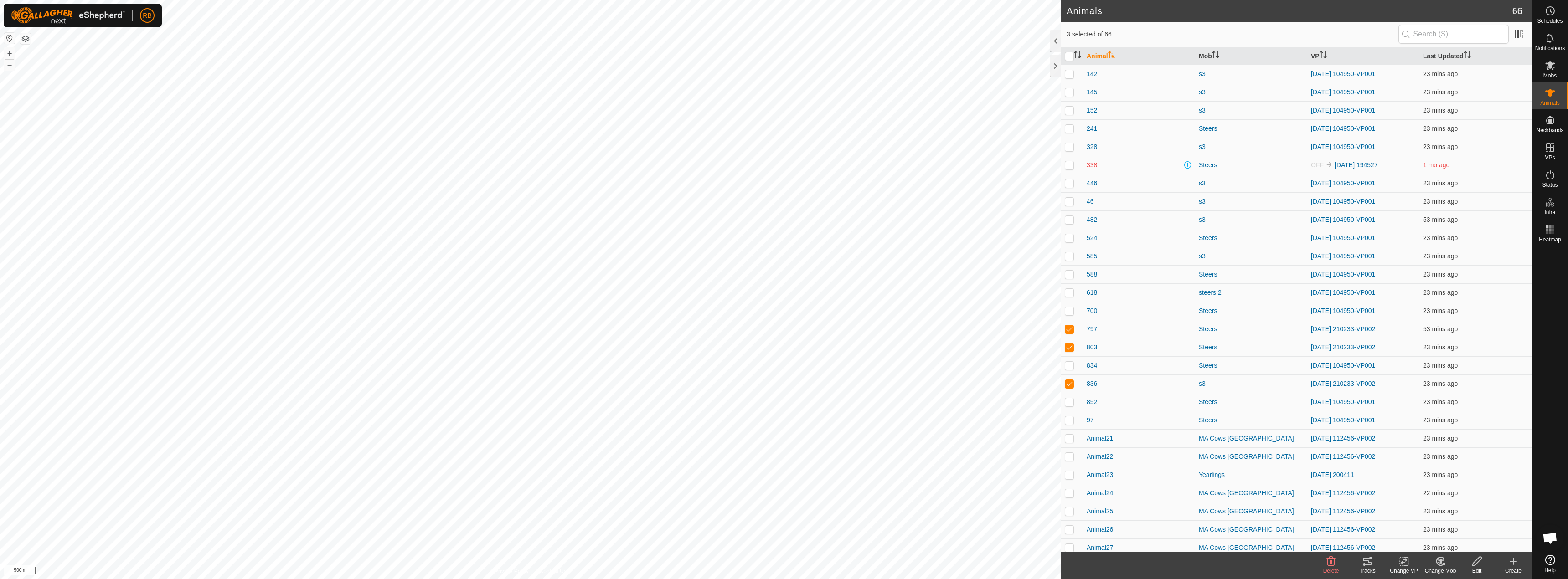
scroll to position [716, 0]
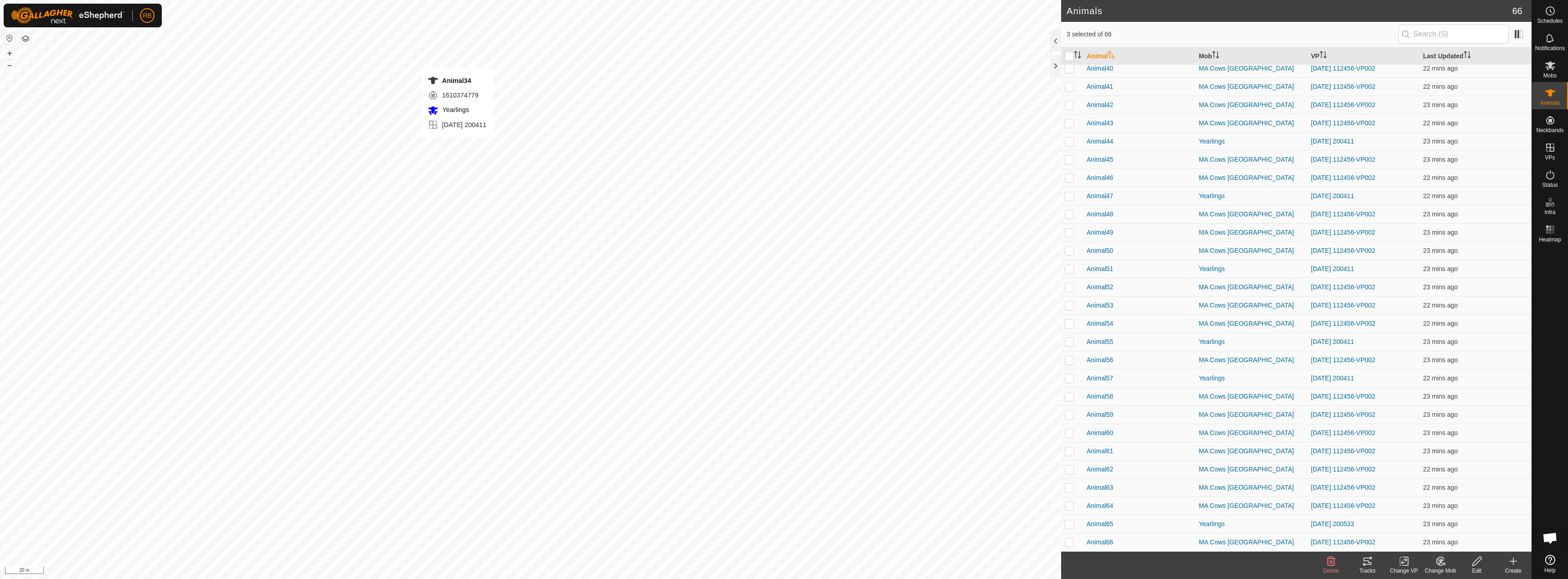
checkbox input "false"
checkbox input "true"
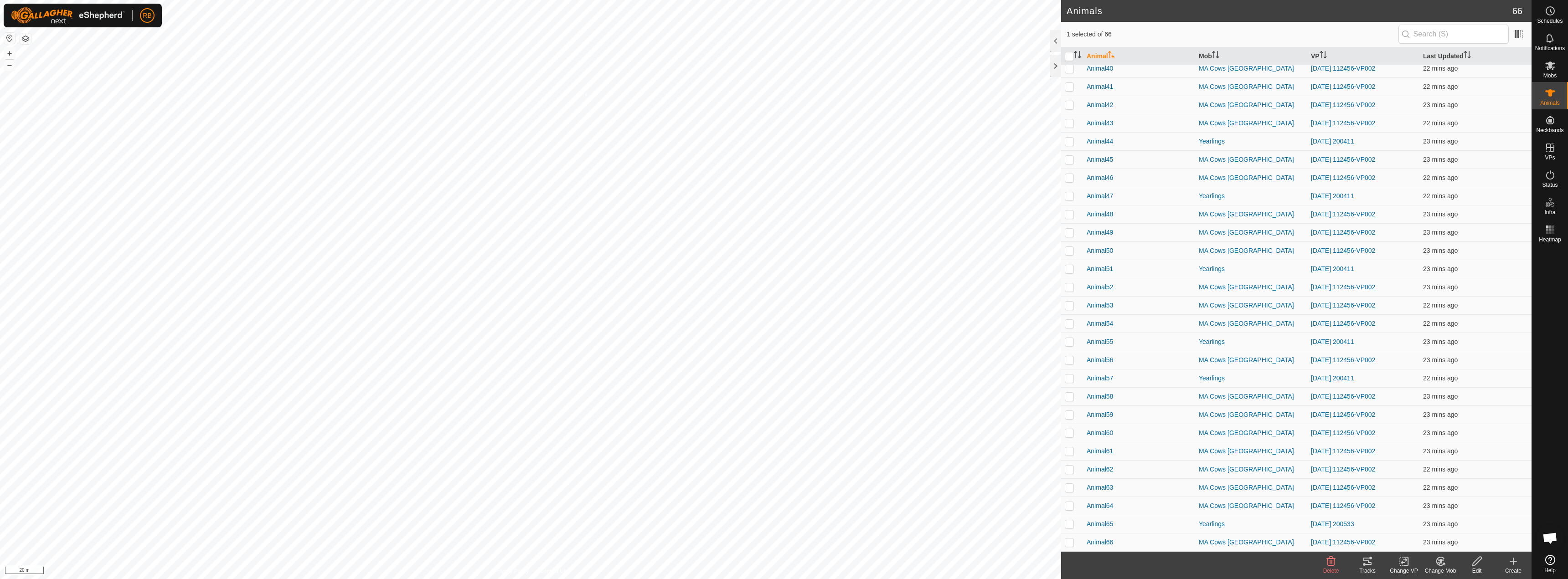
checkbox input "true"
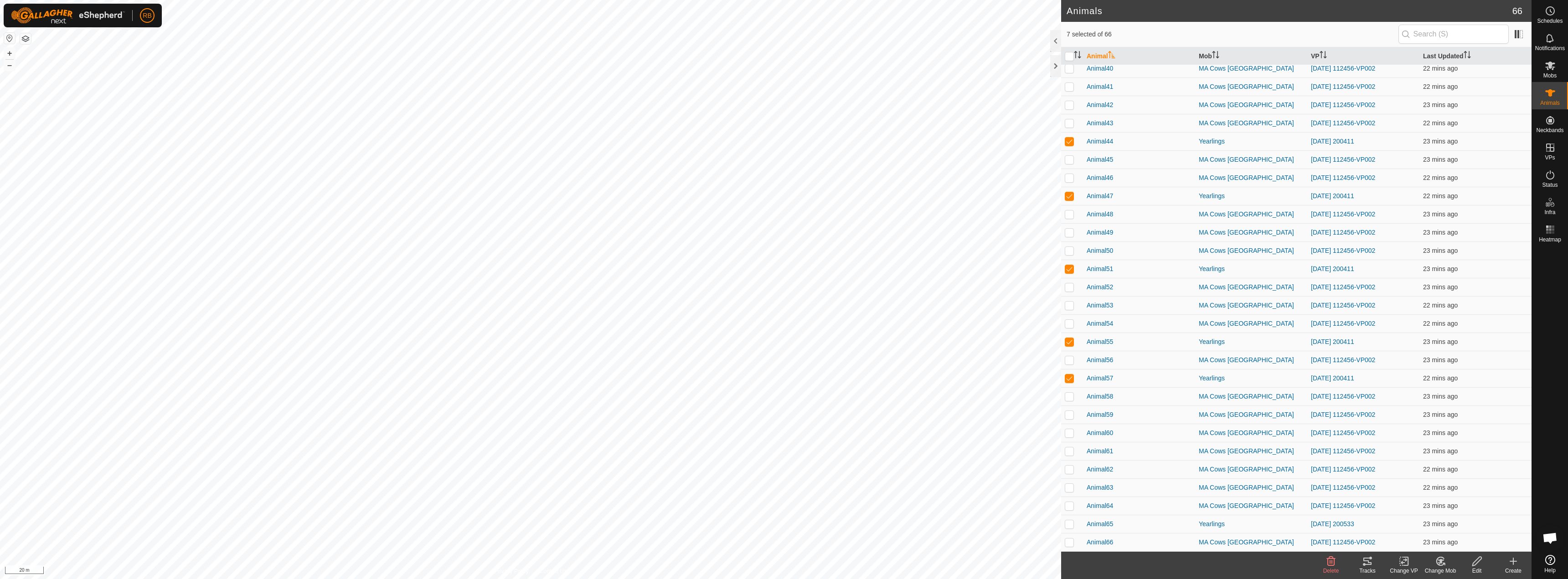
click at [1370, 565] on icon at bounding box center [1368, 561] width 11 height 11
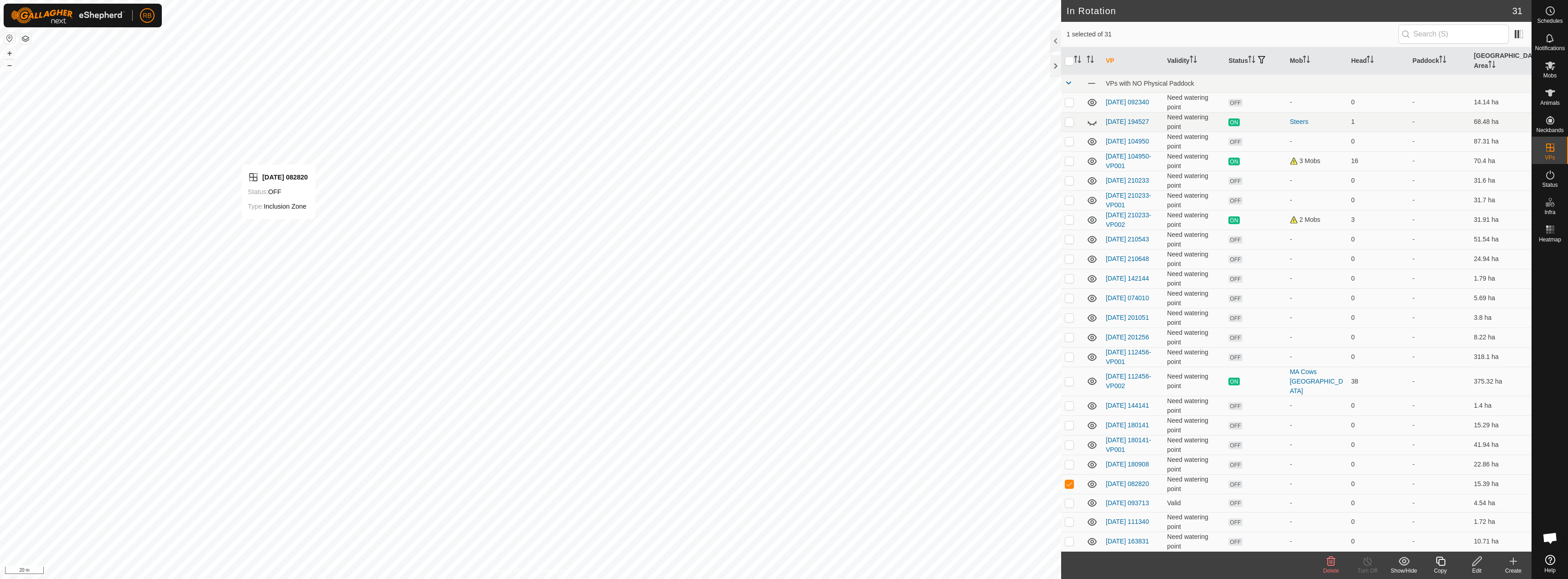
checkbox input "false"
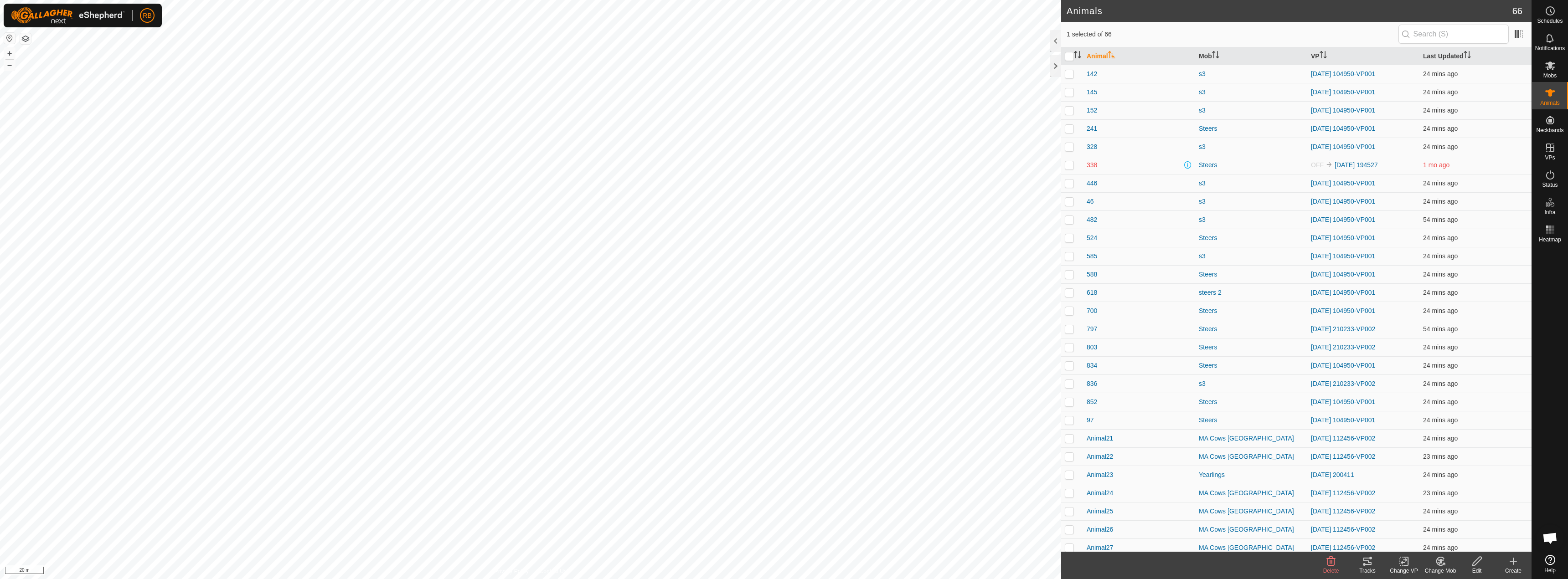
click at [1371, 561] on icon at bounding box center [1368, 561] width 11 height 11
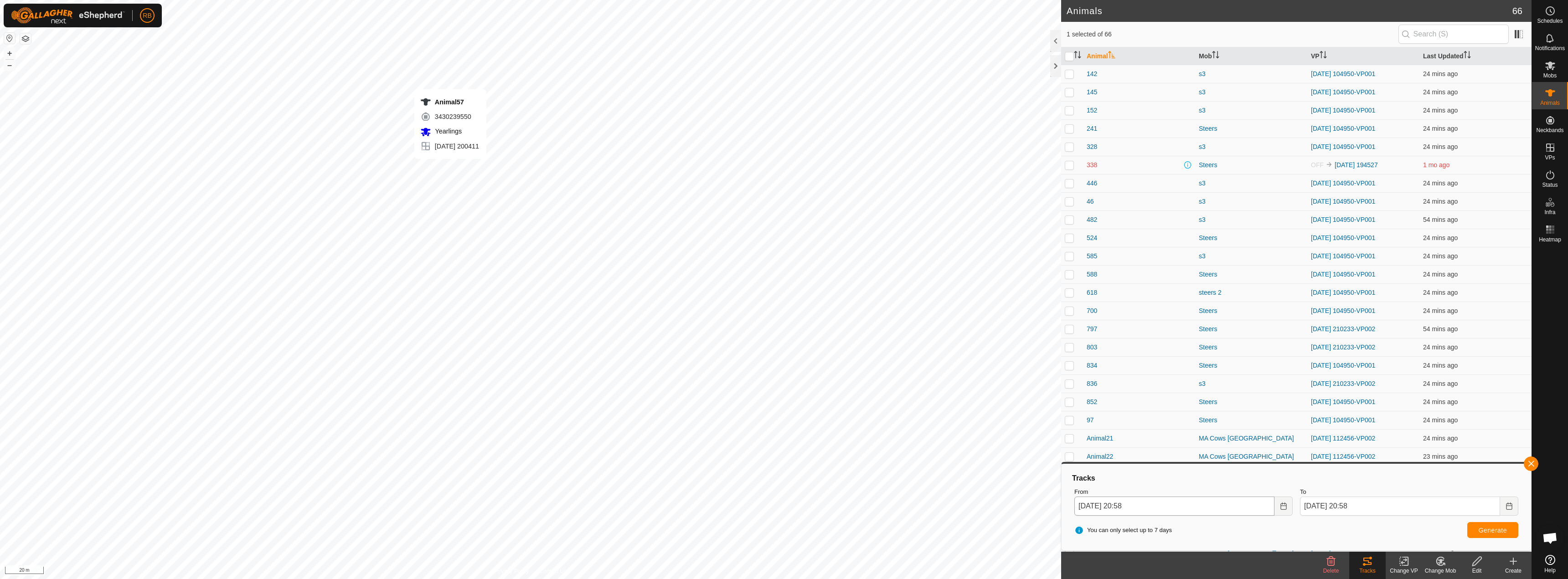
checkbox input "false"
checkbox input "true"
click at [1531, 464] on button "button" at bounding box center [1531, 463] width 15 height 15
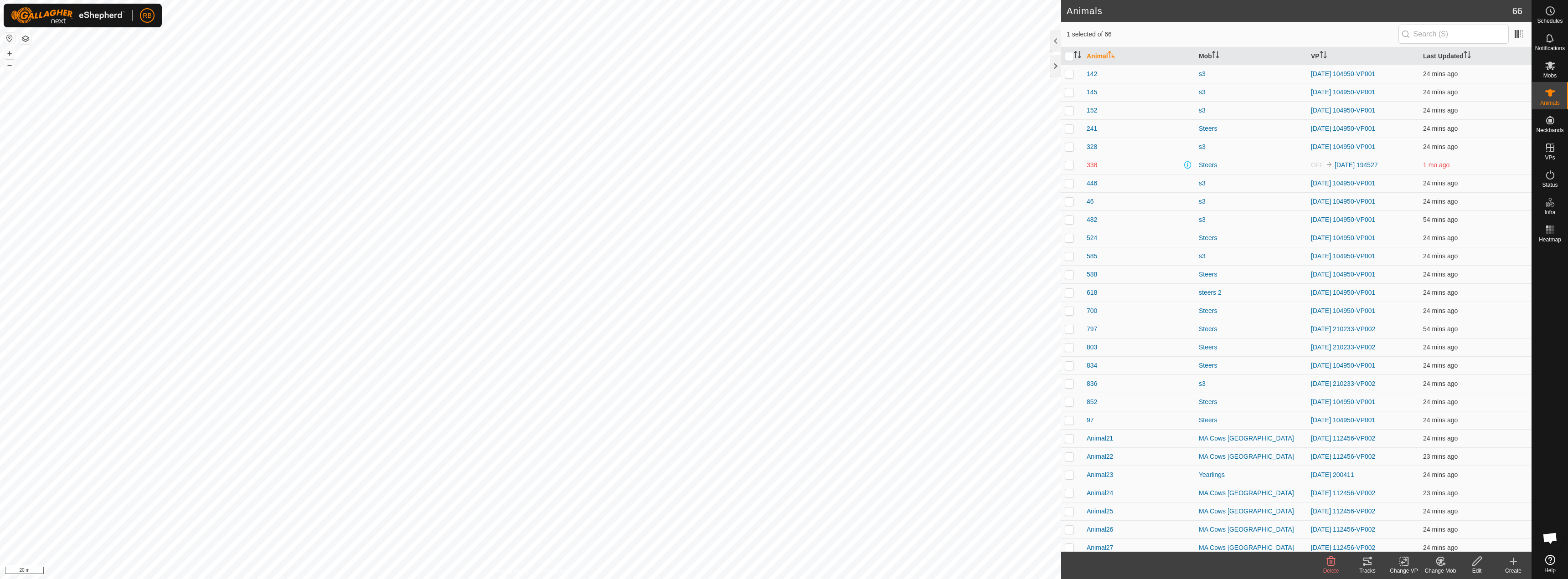
click at [1368, 567] on div "Tracks" at bounding box center [1368, 570] width 37 height 8
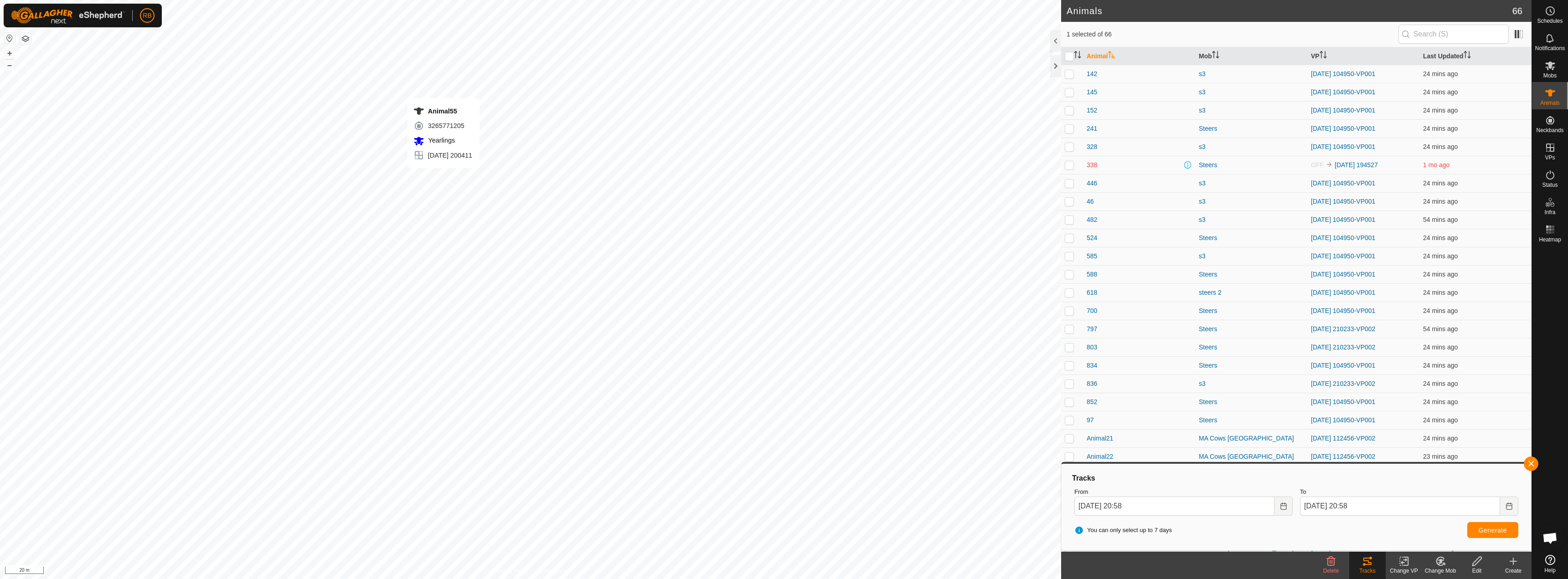
checkbox input "true"
checkbox input "false"
click at [1536, 463] on button "button" at bounding box center [1531, 463] width 15 height 15
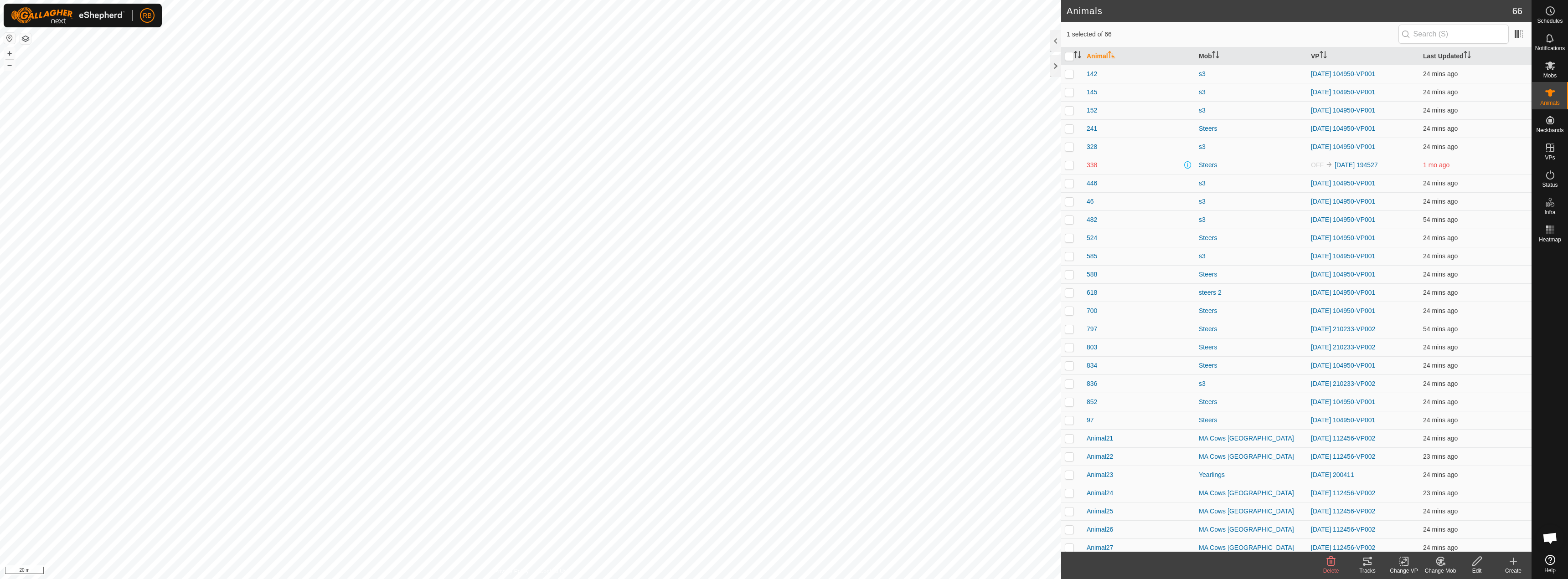
click at [1370, 561] on icon at bounding box center [1368, 561] width 11 height 11
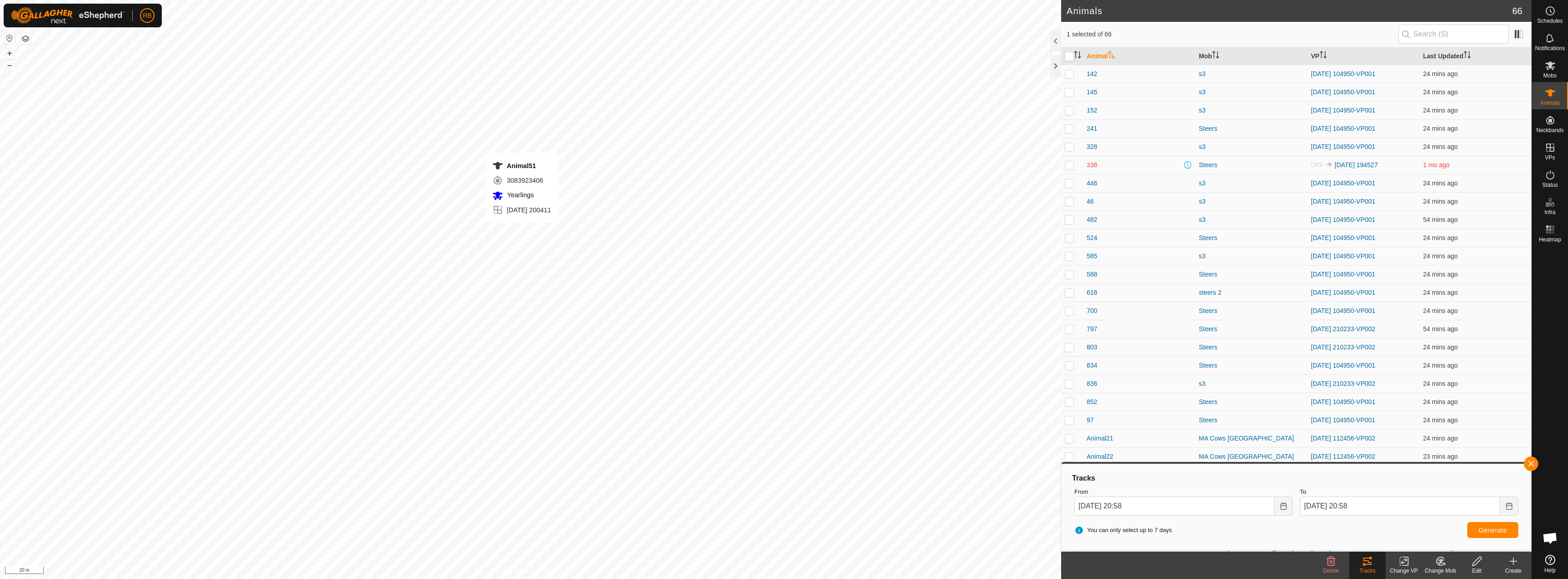
checkbox input "true"
checkbox input "false"
click at [1533, 463] on button "button" at bounding box center [1531, 463] width 15 height 15
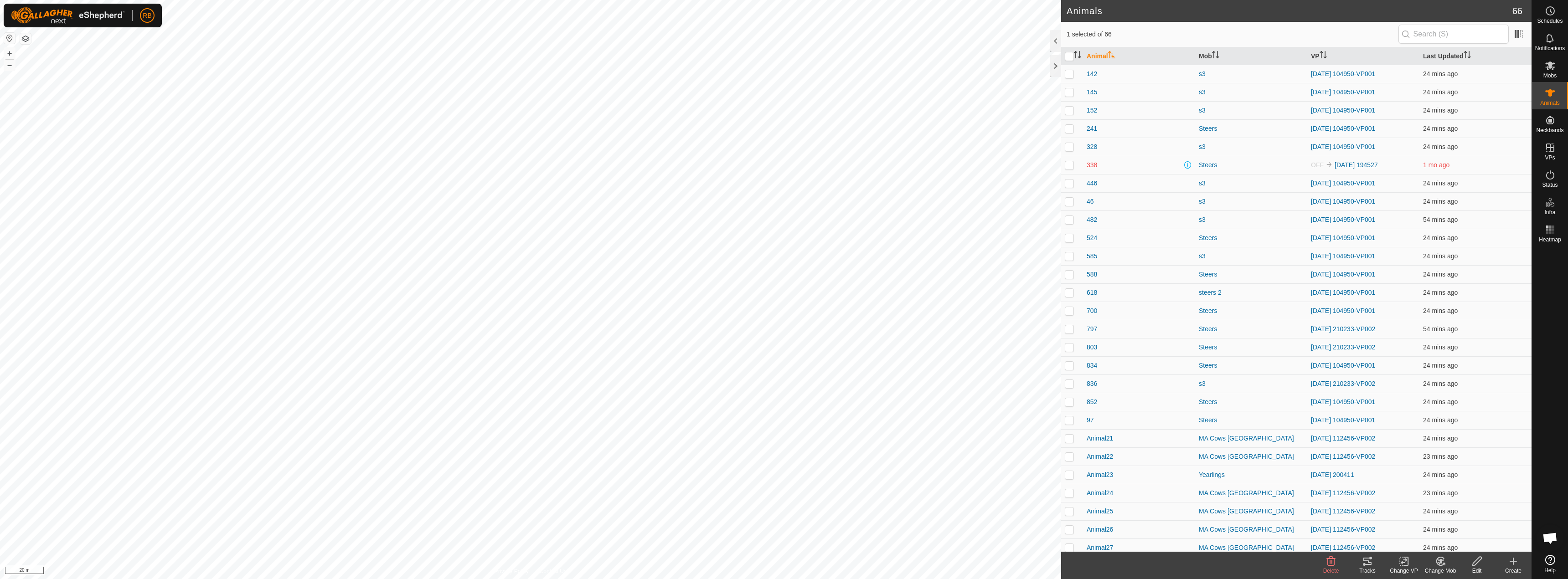
click at [1368, 561] on icon at bounding box center [1367, 561] width 8 height 7
click at [1368, 567] on div "Tracks" at bounding box center [1368, 570] width 37 height 8
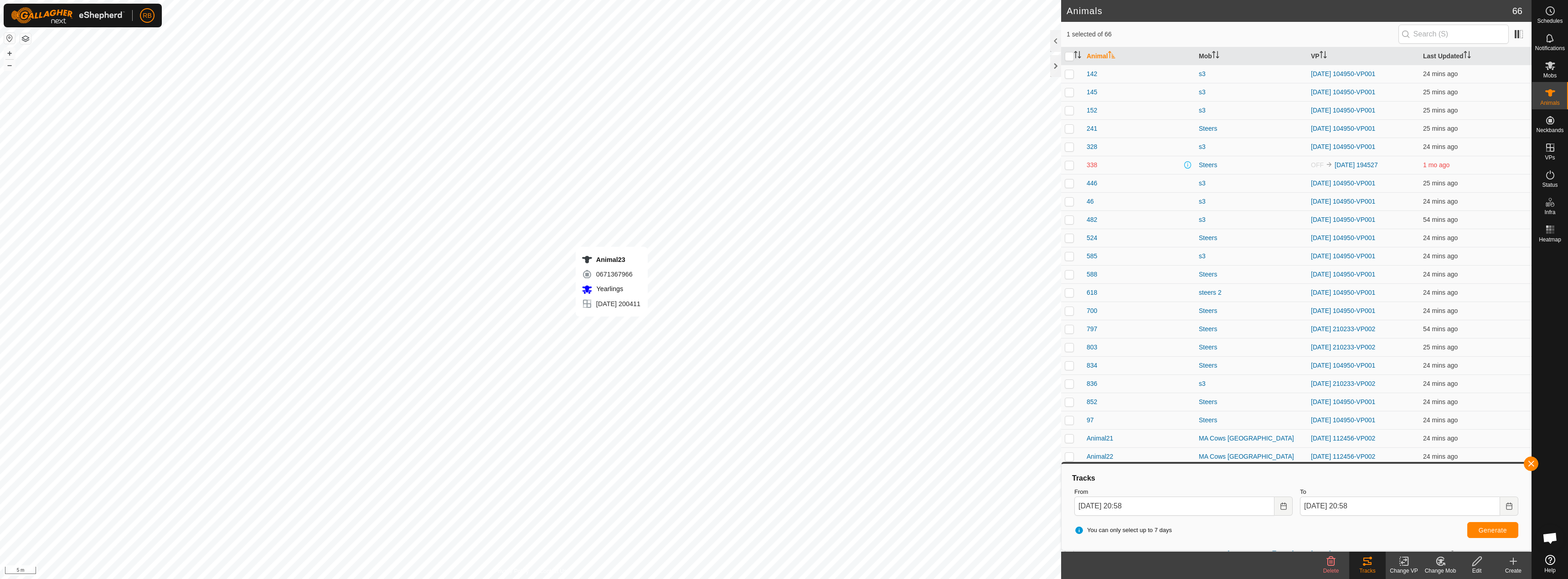
checkbox input "true"
checkbox input "false"
click at [1528, 462] on button "button" at bounding box center [1531, 463] width 15 height 15
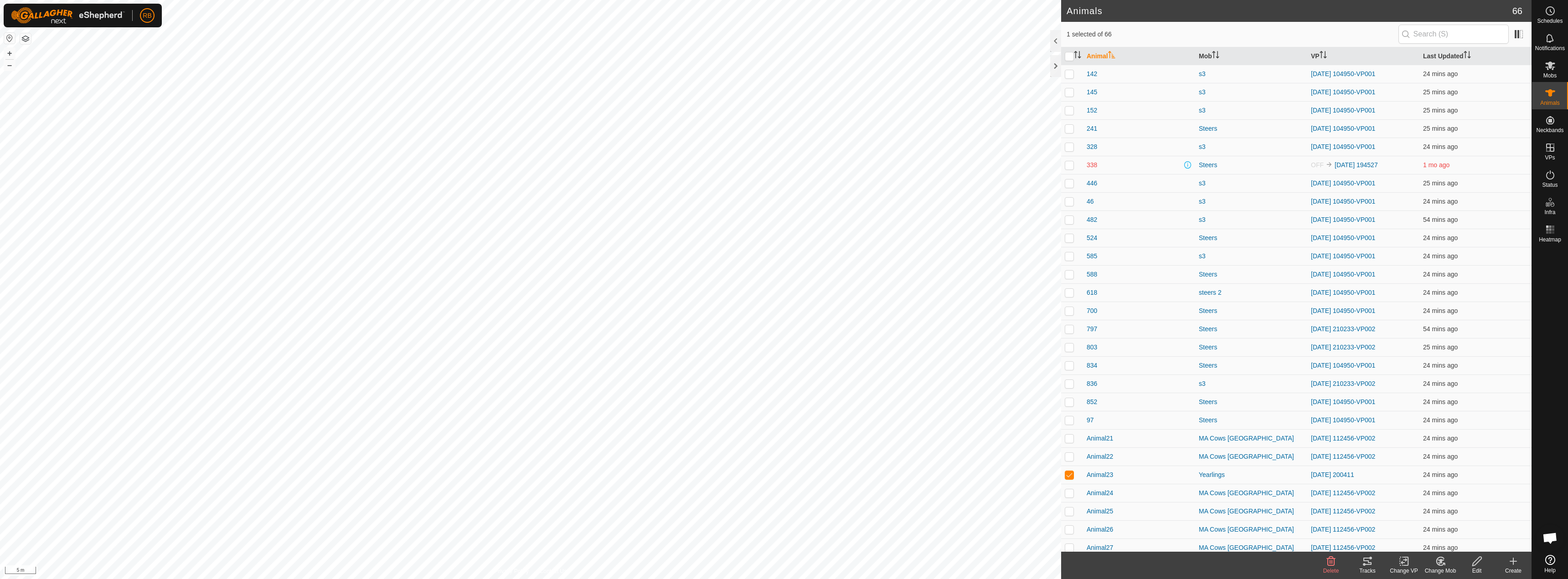
click at [1370, 560] on icon at bounding box center [1368, 561] width 11 height 11
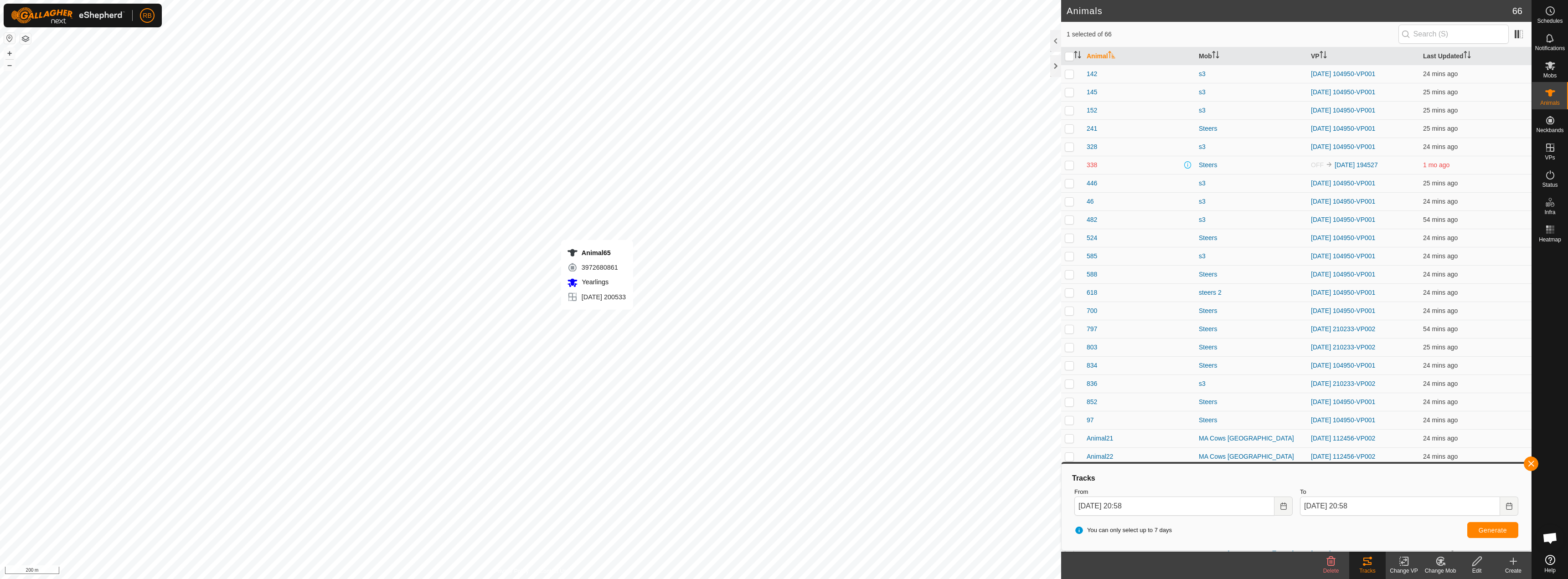
checkbox input "false"
checkbox input "true"
click at [1410, 568] on div "Change VP" at bounding box center [1404, 570] width 37 height 8
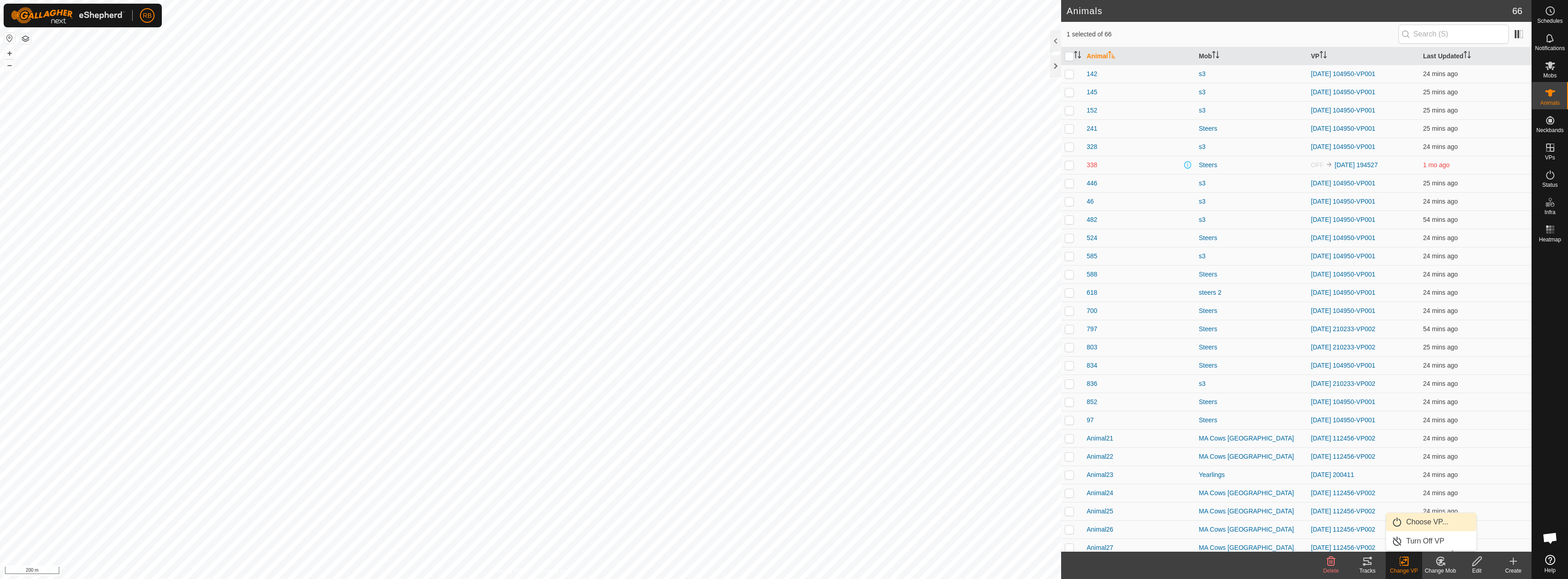
click at [1426, 526] on link "Choose VP..." at bounding box center [1431, 522] width 90 height 18
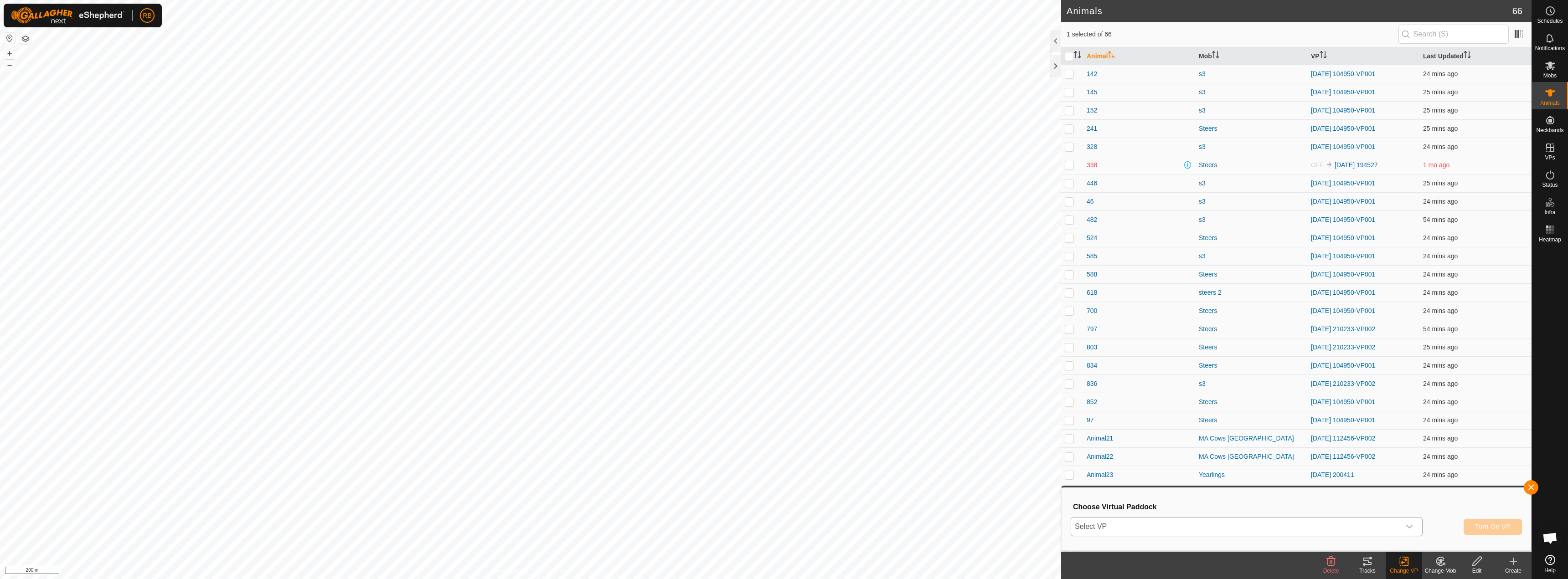
click at [1129, 521] on span "Select VP" at bounding box center [1236, 527] width 329 height 18
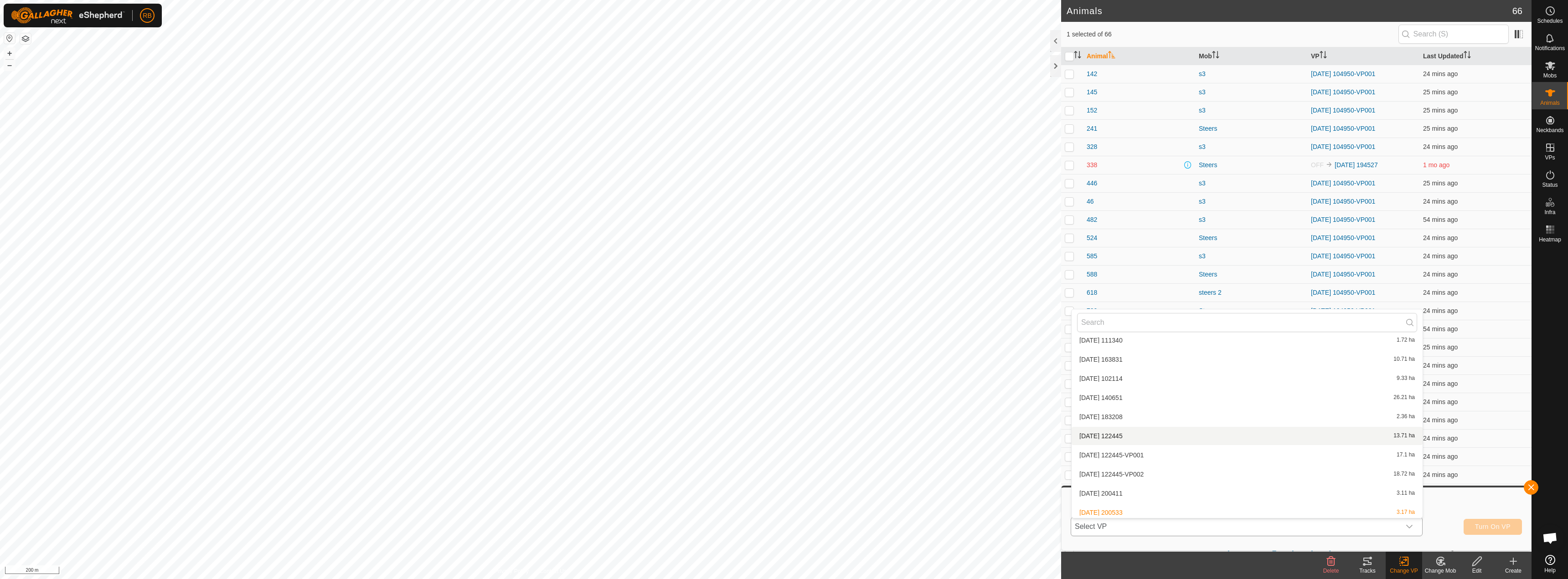
scroll to position [431, 0]
click at [1123, 358] on li "[DATE] 163831 10.71 ha" at bounding box center [1247, 356] width 351 height 18
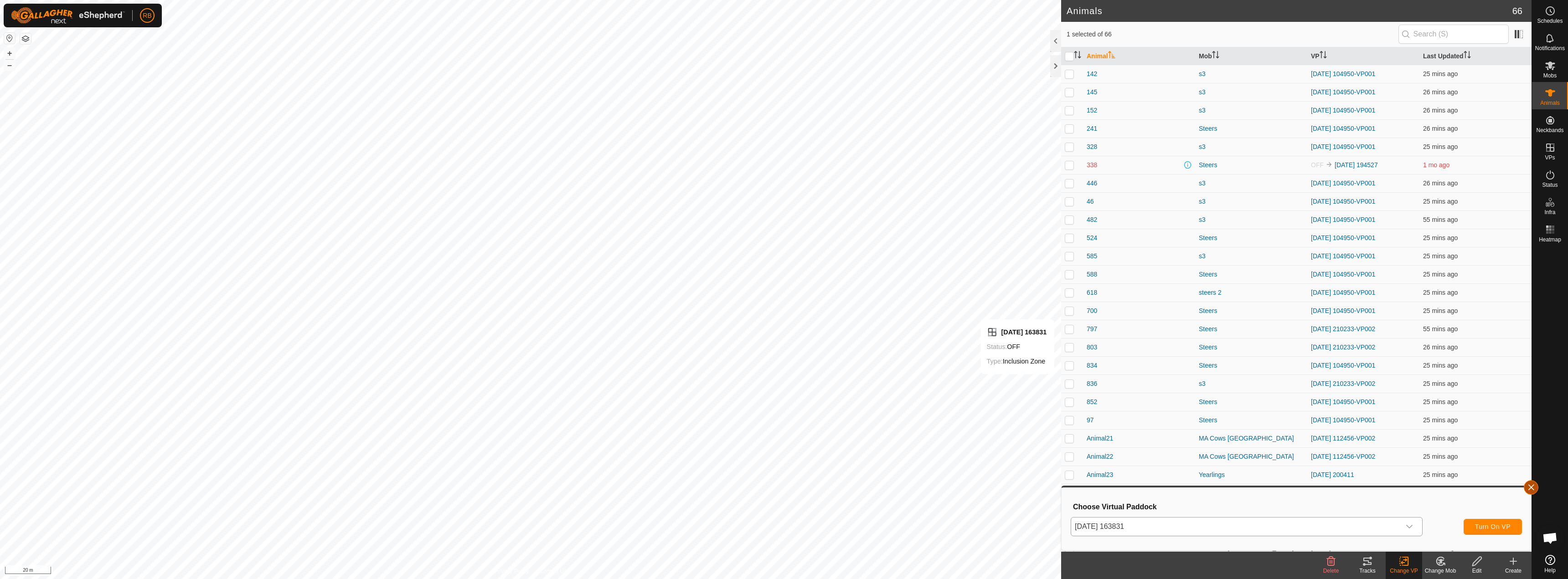
click at [1528, 487] on button "button" at bounding box center [1531, 487] width 15 height 15
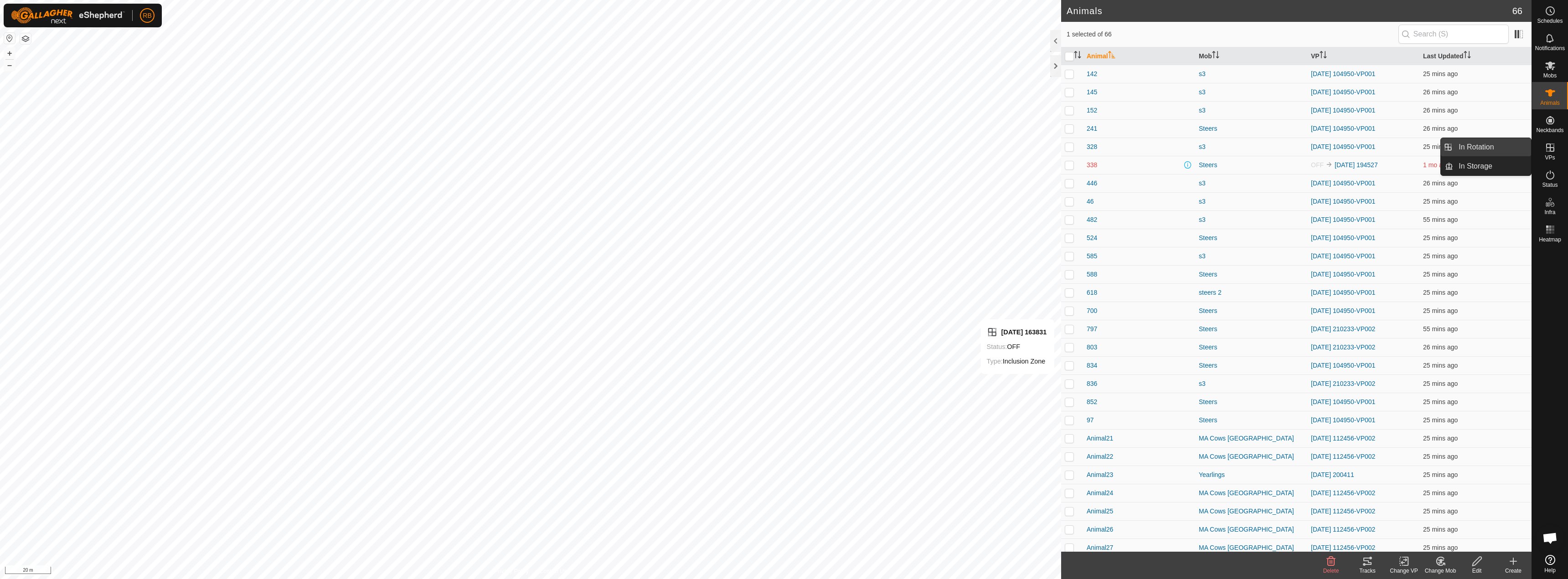
click at [1491, 140] on link "In Rotation" at bounding box center [1492, 147] width 78 height 18
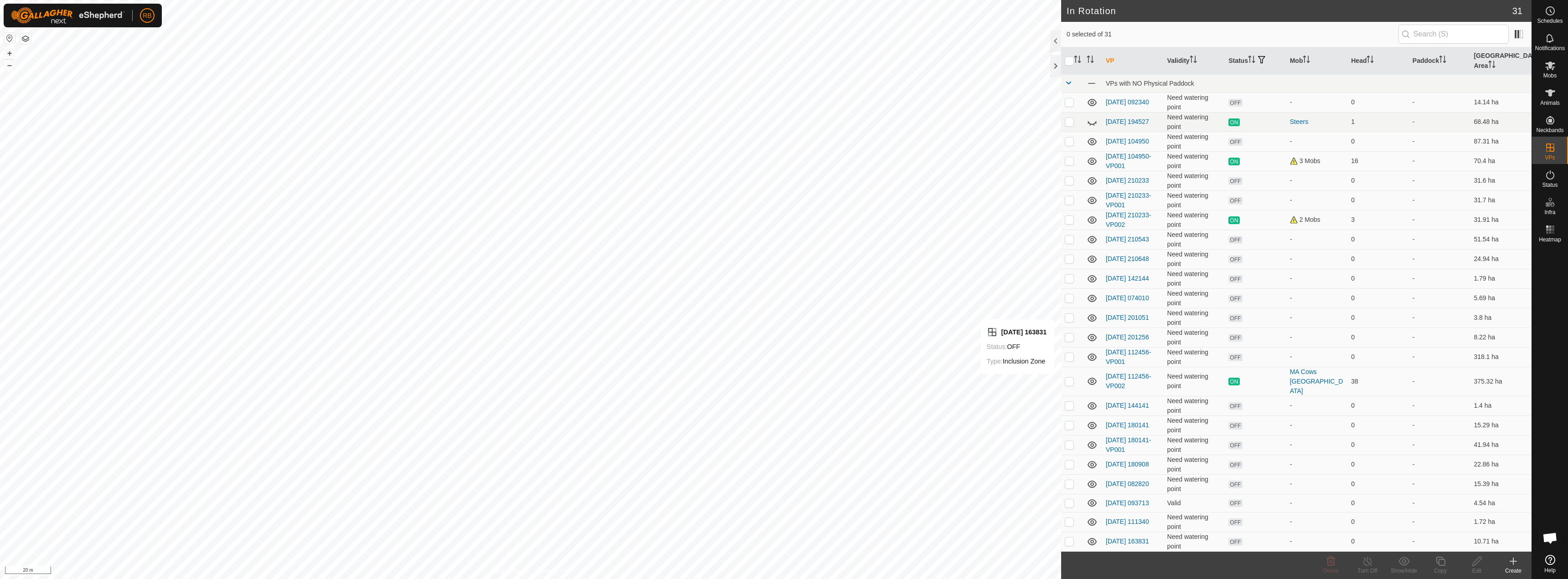
click at [1511, 561] on icon at bounding box center [1513, 561] width 6 height 0
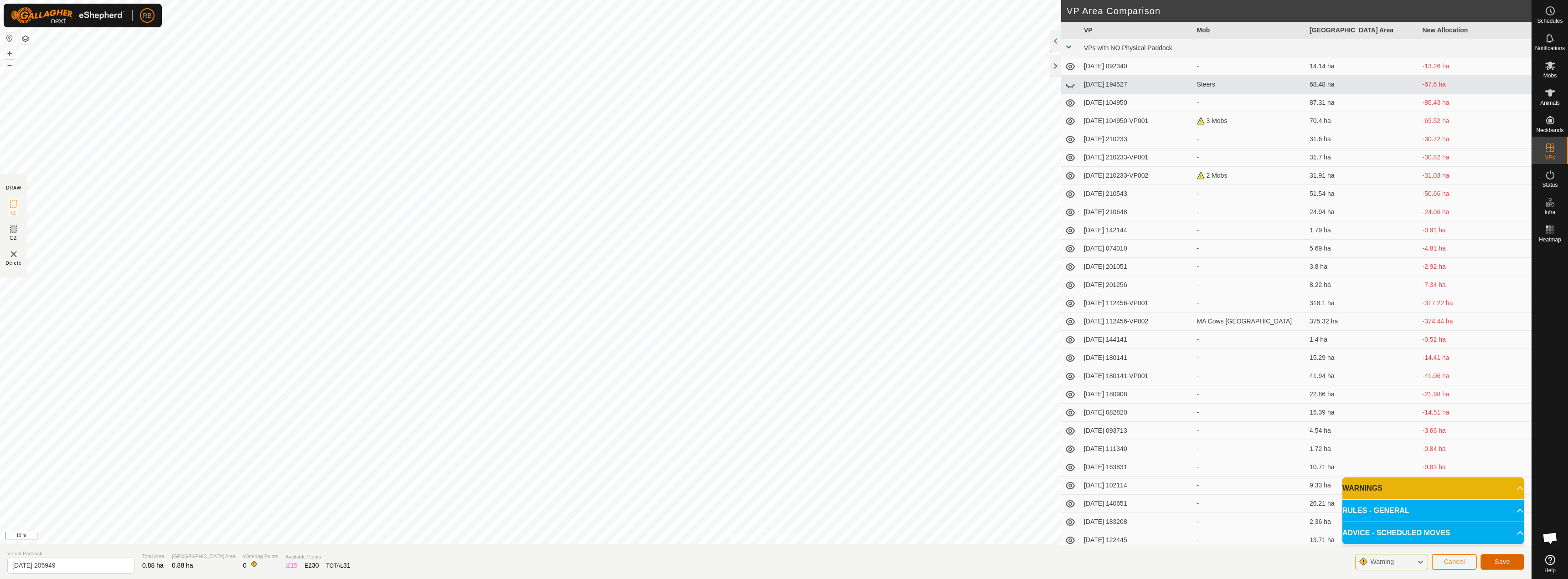
click at [1496, 561] on span "Save" at bounding box center [1502, 561] width 15 height 7
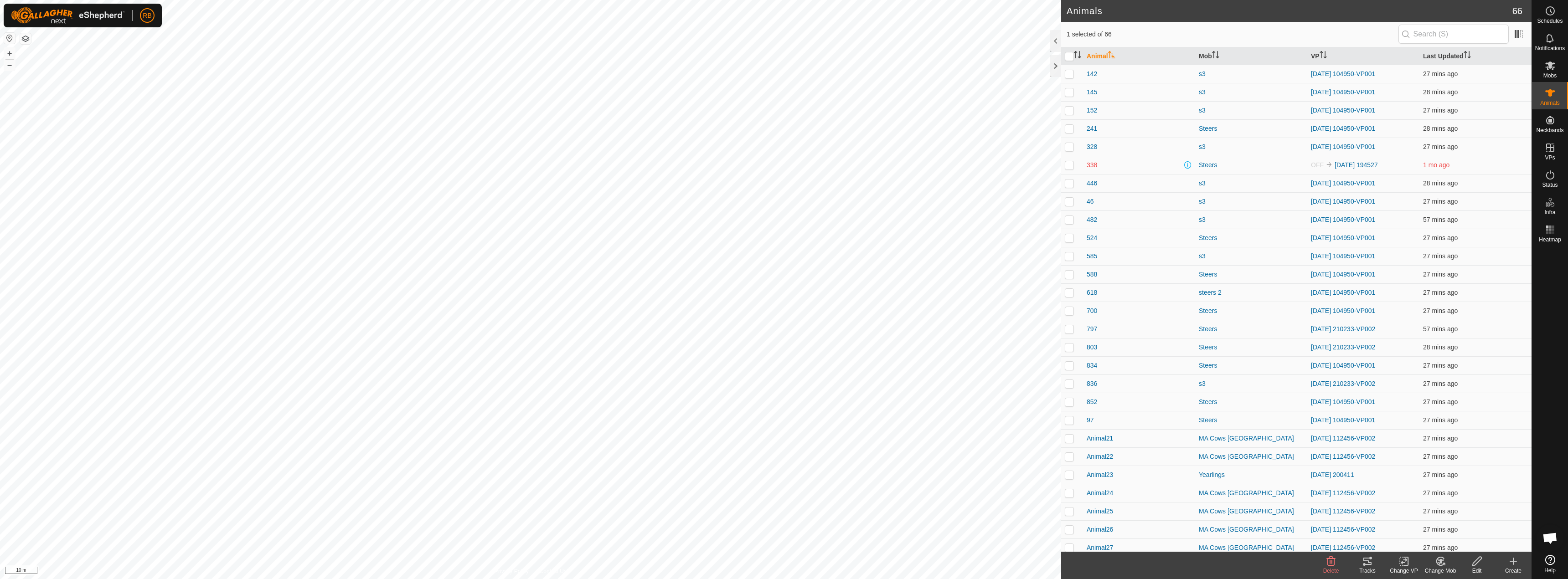
click at [1406, 570] on div "Change VP" at bounding box center [1404, 570] width 37 height 8
click at [1431, 525] on link "Choose VP..." at bounding box center [1431, 522] width 90 height 18
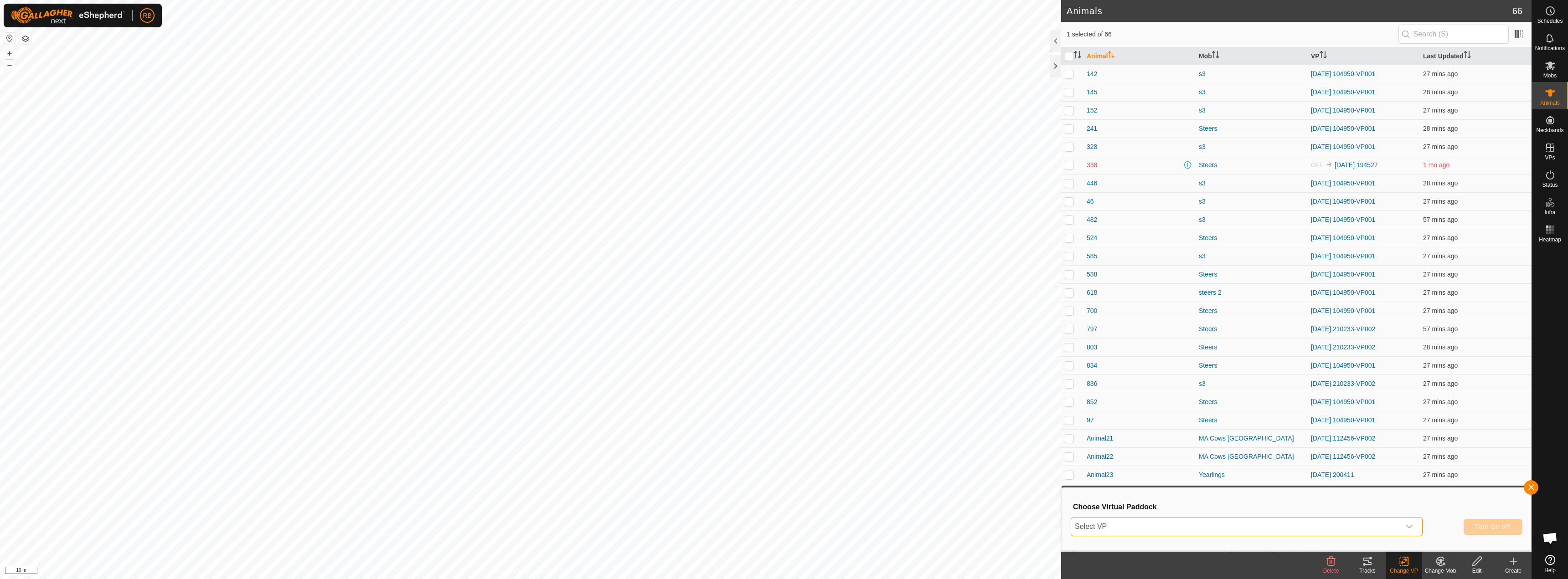
click at [1195, 529] on span "Select VP" at bounding box center [1236, 527] width 329 height 18
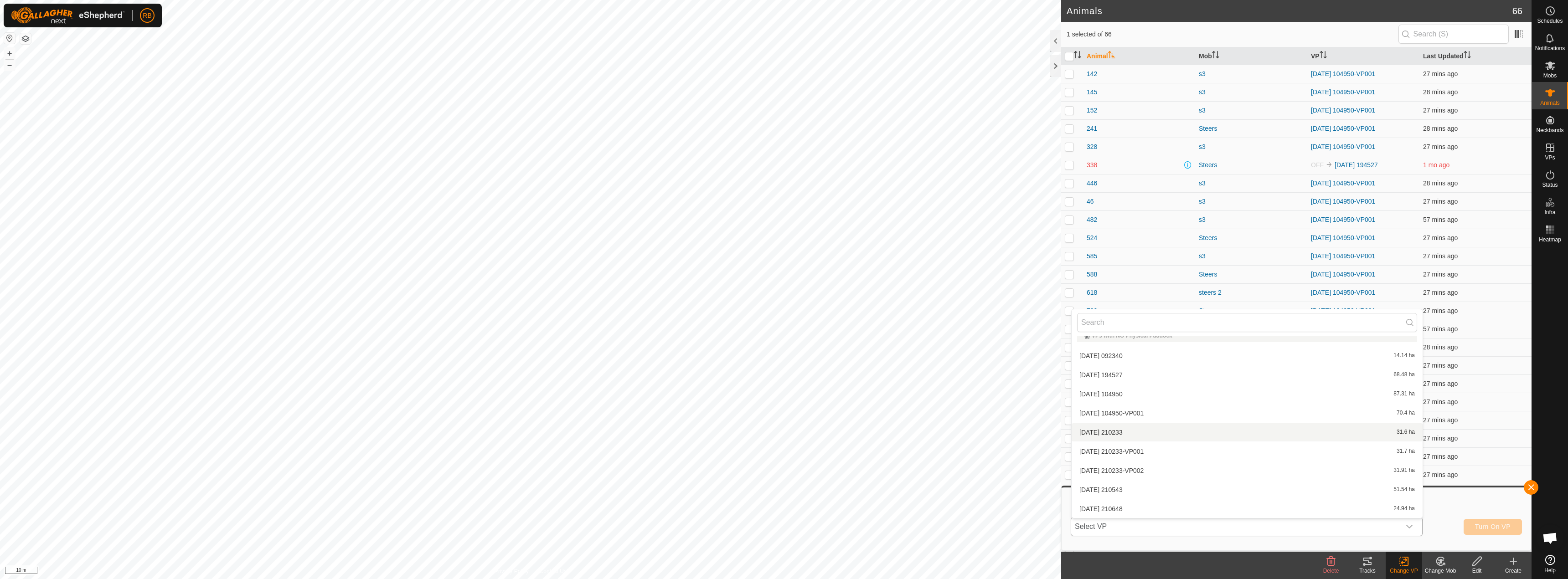
scroll to position [450, 0]
click at [1119, 505] on li "[DATE] 205949 0.88 ha" at bounding box center [1247, 508] width 351 height 18
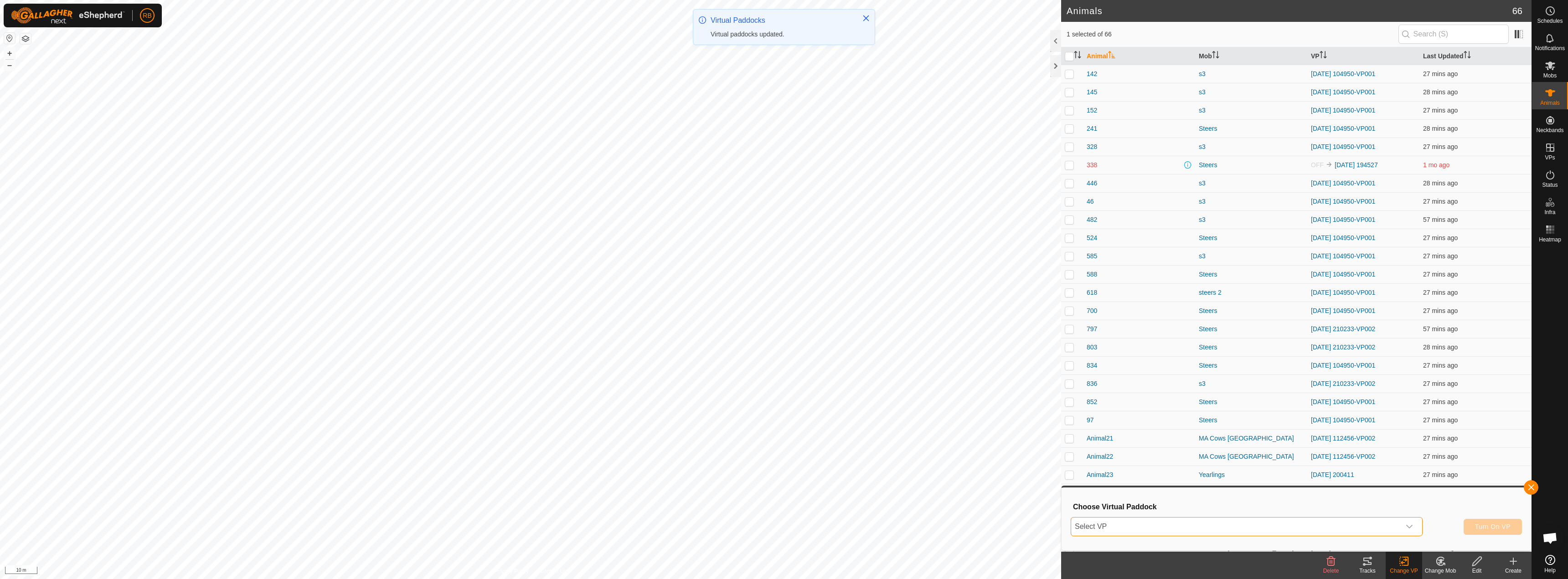
click at [1342, 527] on span "Select VP" at bounding box center [1236, 527] width 329 height 18
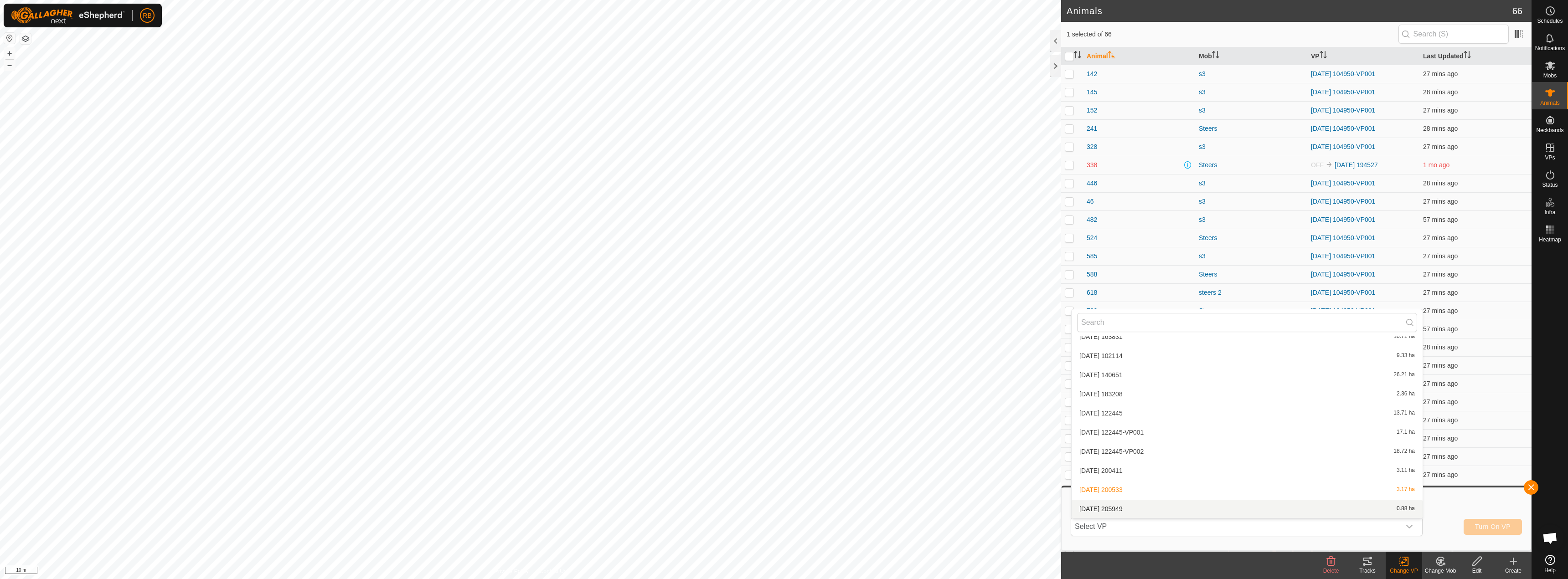
click at [1139, 508] on li "[DATE] 205949 0.88 ha" at bounding box center [1247, 508] width 351 height 18
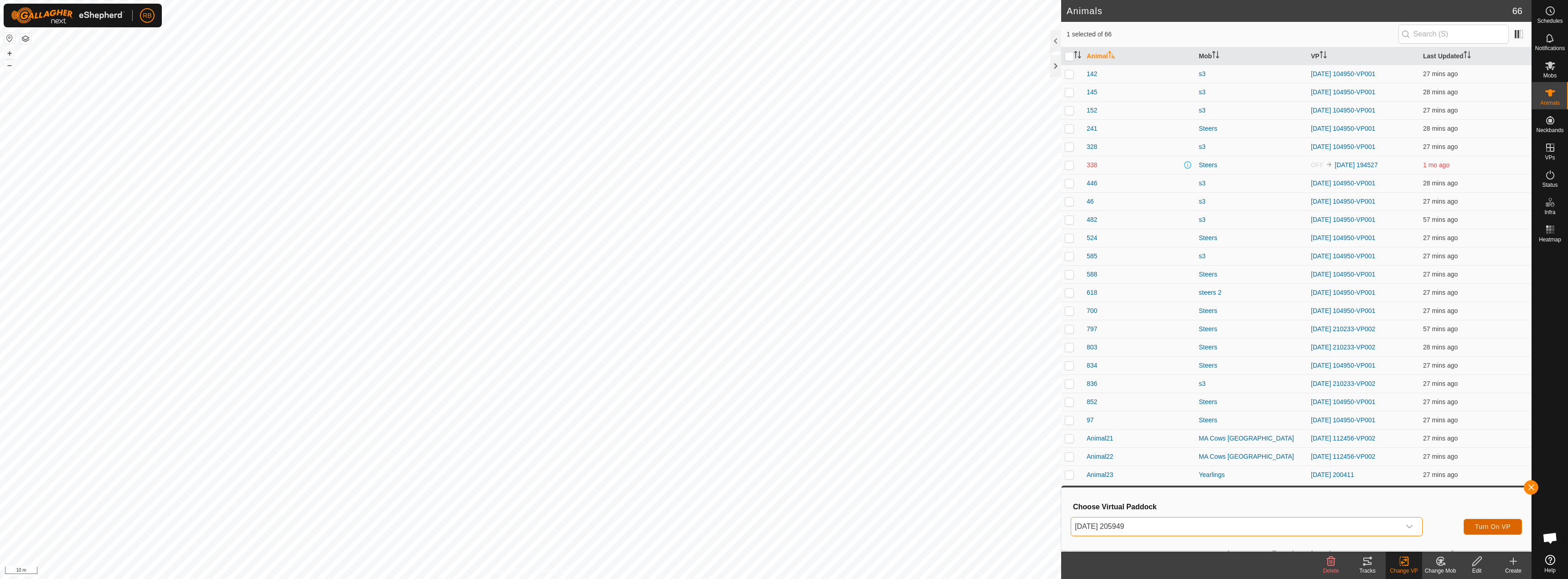
click at [1494, 532] on button "Turn On VP" at bounding box center [1493, 527] width 58 height 16
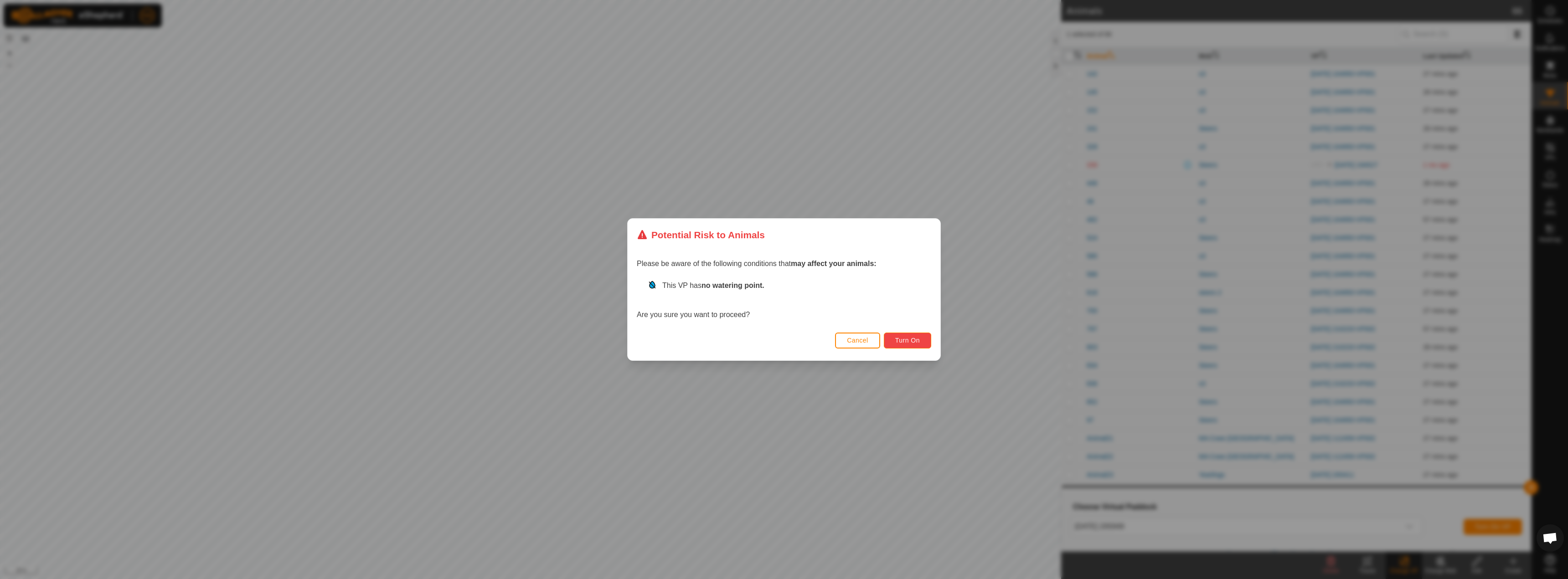
click at [922, 342] on button "Turn On" at bounding box center [908, 341] width 47 height 16
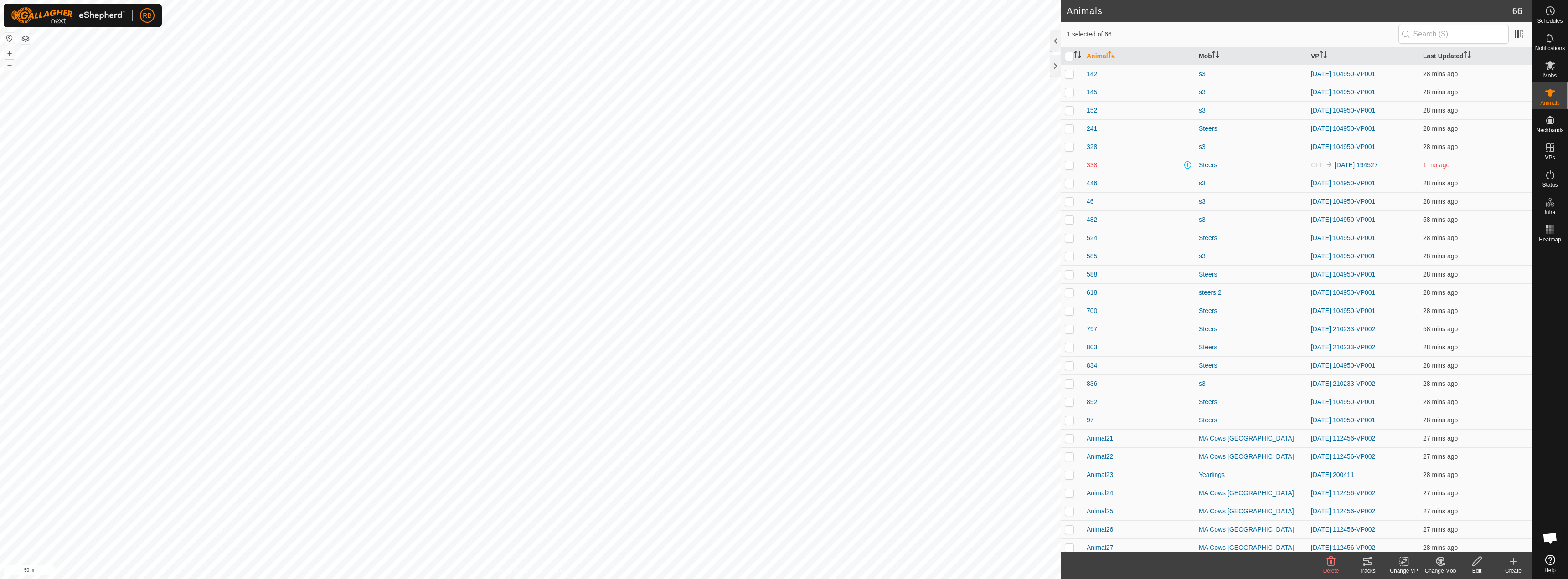
click at [1379, 561] on tracks-svg-icon at bounding box center [1368, 561] width 37 height 11
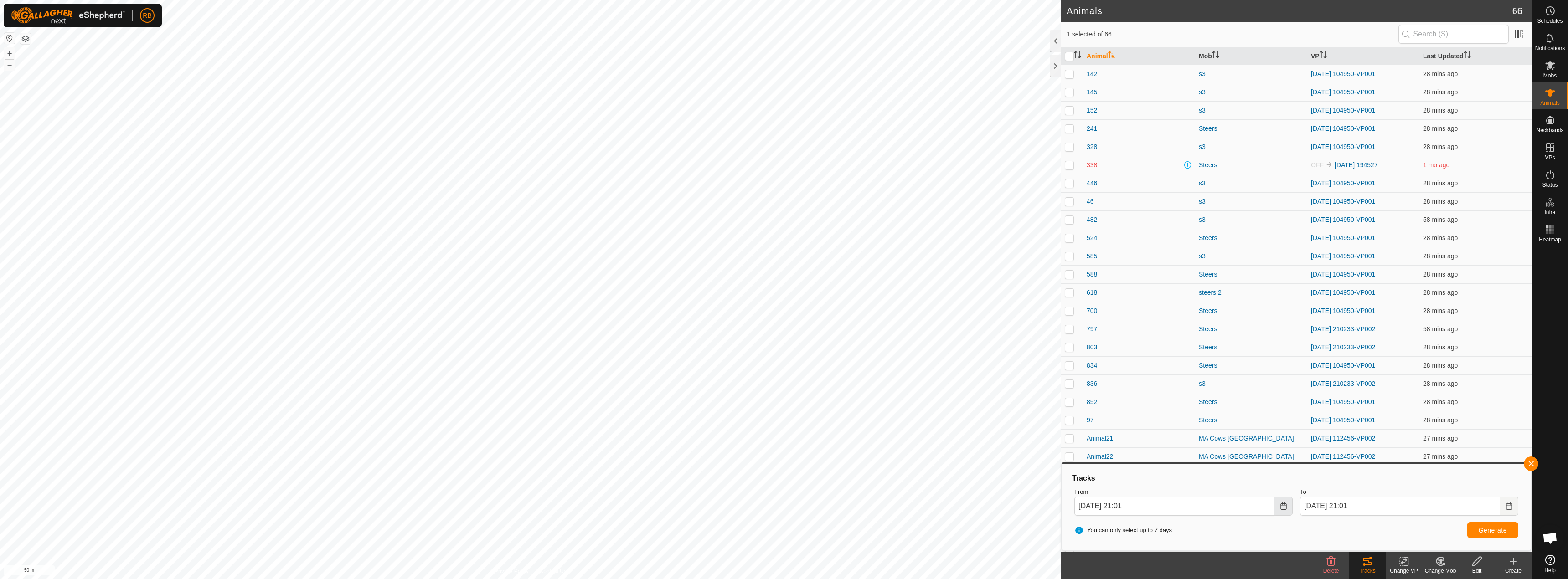
click at [1280, 508] on icon "Choose Date" at bounding box center [1284, 506] width 7 height 7
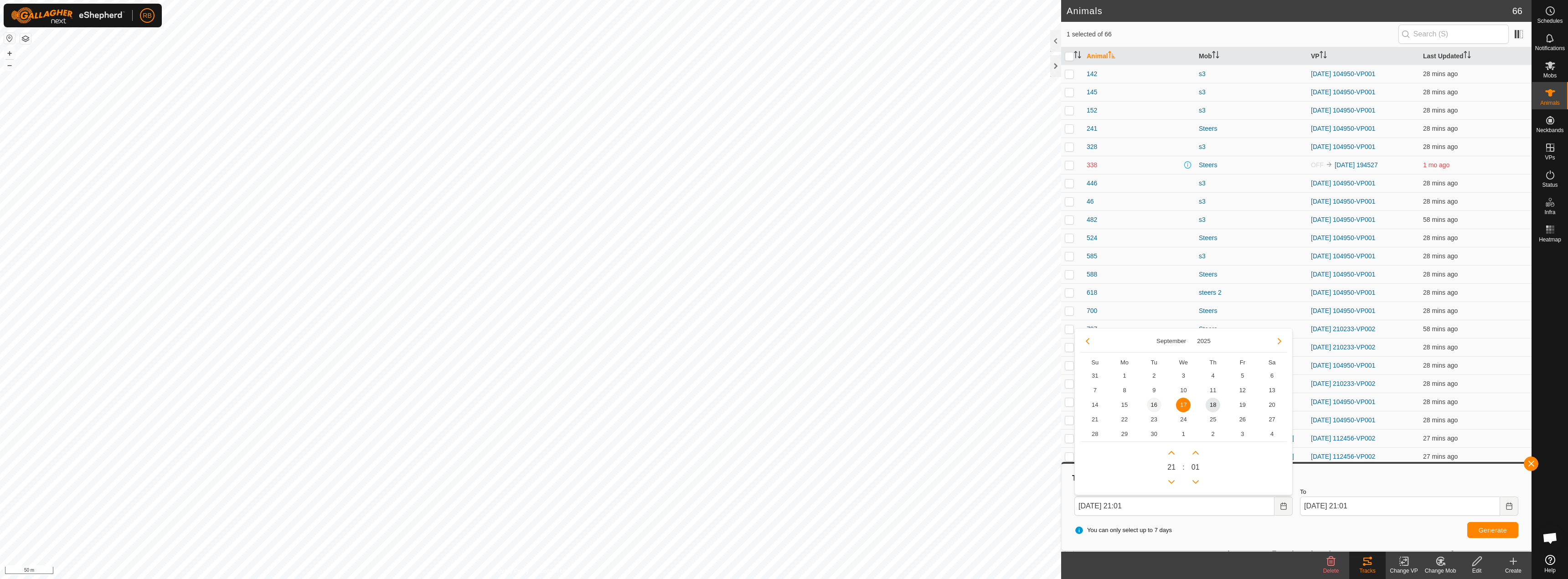
click at [1154, 405] on span "16" at bounding box center [1154, 405] width 15 height 15
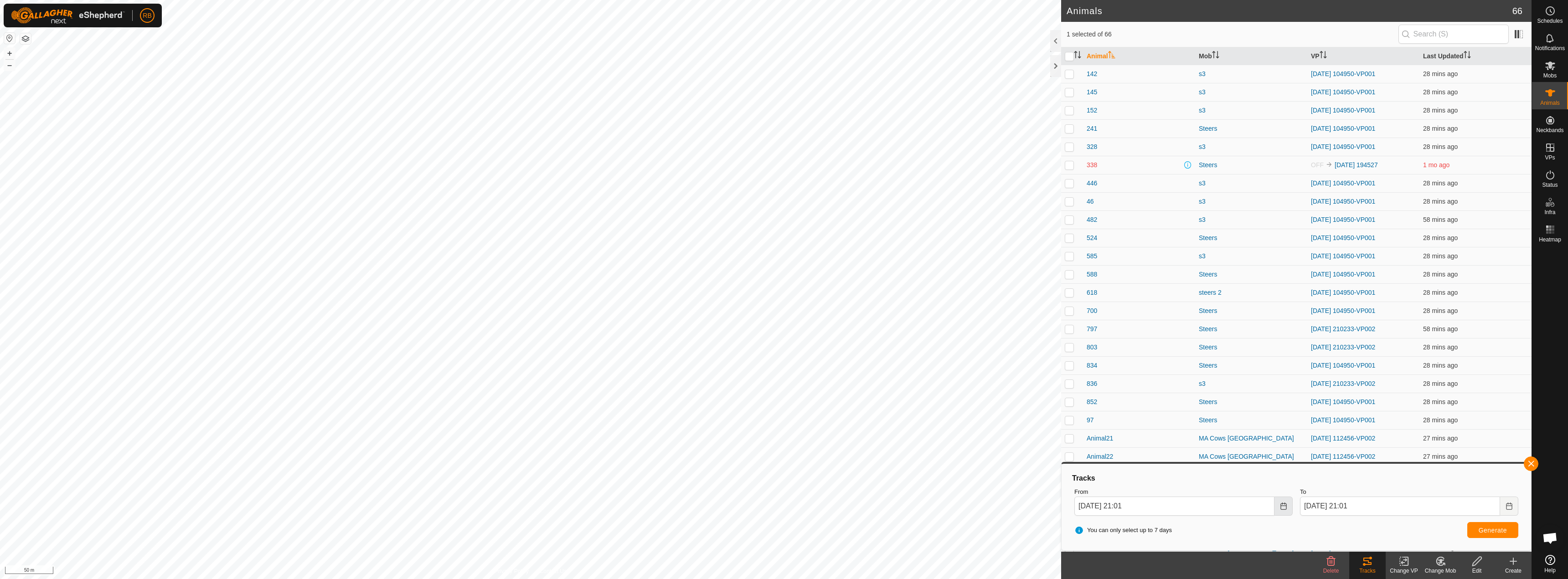
click at [1283, 508] on icon "Choose Date" at bounding box center [1284, 506] width 7 height 7
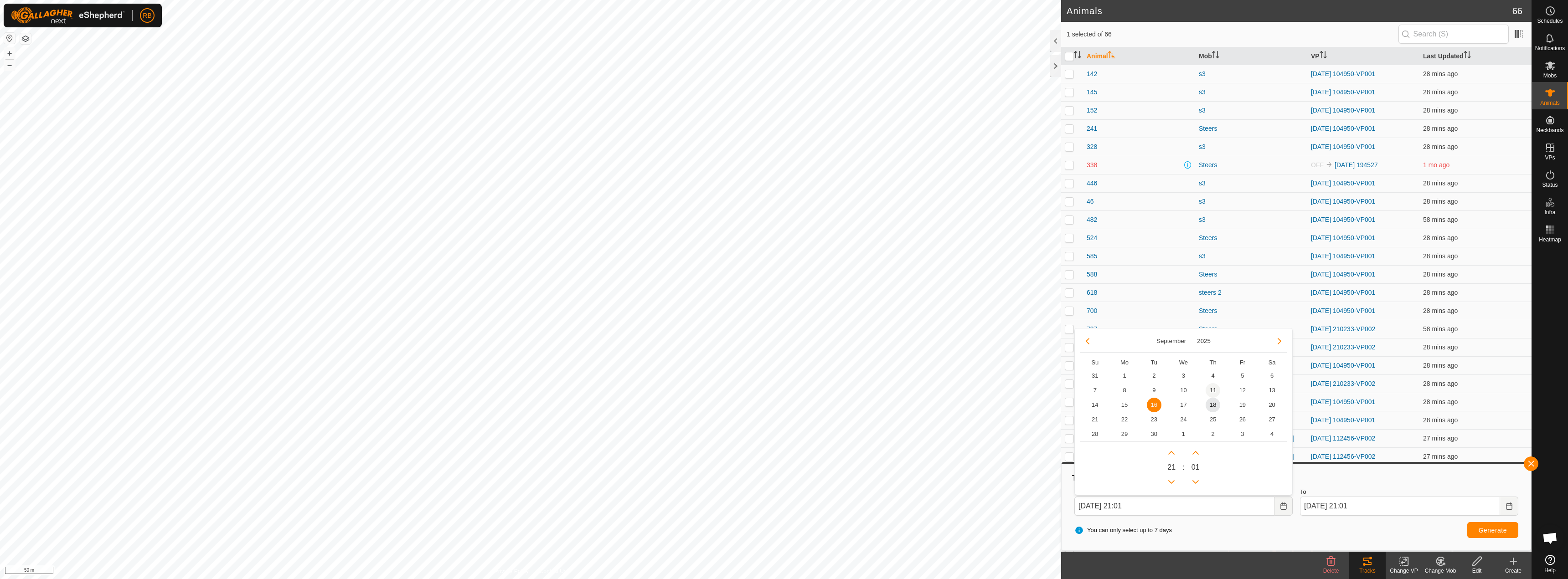
click at [1211, 391] on span "11" at bounding box center [1213, 390] width 15 height 15
type input "[DATE] 21:01"
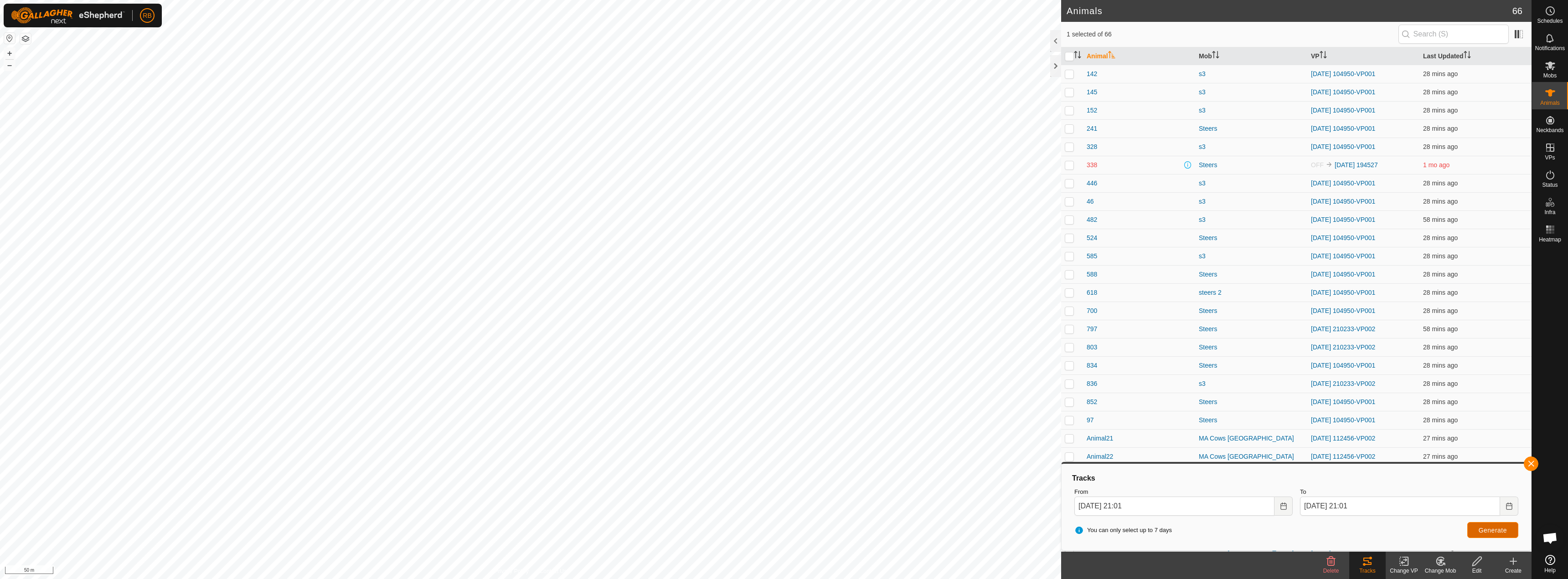
click at [1488, 528] on span "Generate" at bounding box center [1493, 530] width 28 height 7
checkbox input "true"
checkbox input "false"
checkbox input "true"
click at [1531, 464] on button "button" at bounding box center [1531, 463] width 15 height 15
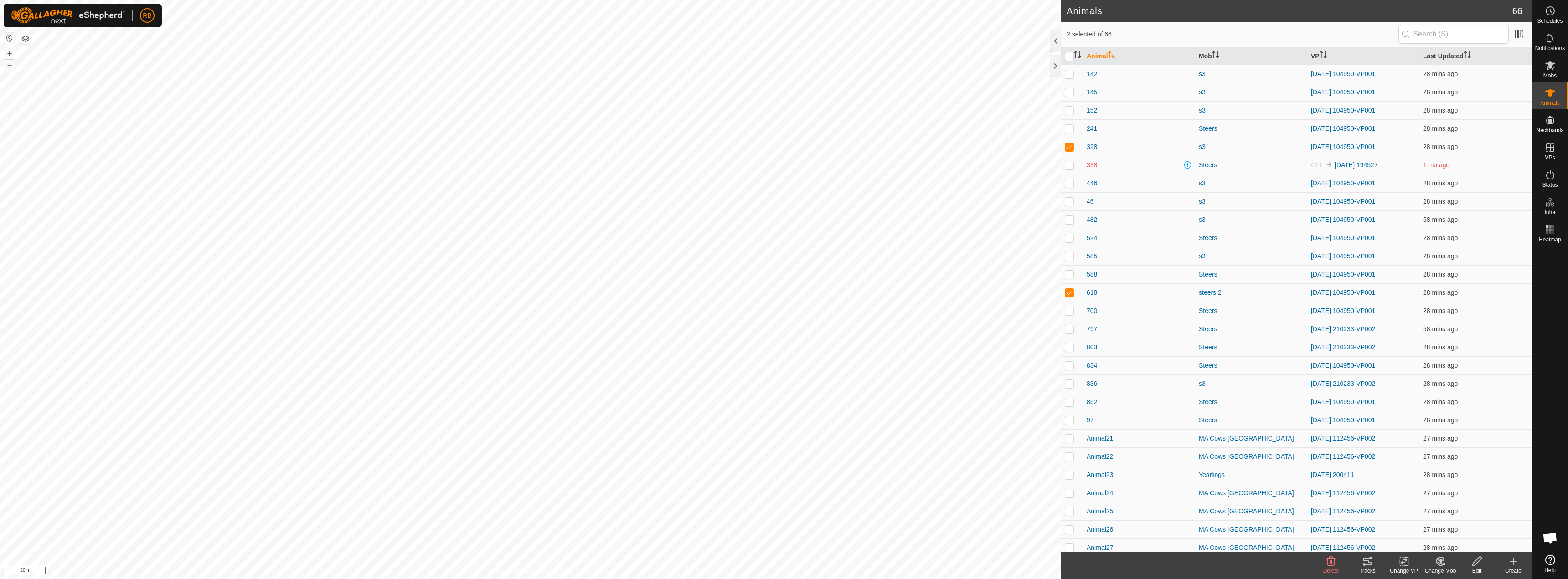
click at [1376, 569] on div "Tracks" at bounding box center [1368, 570] width 37 height 8
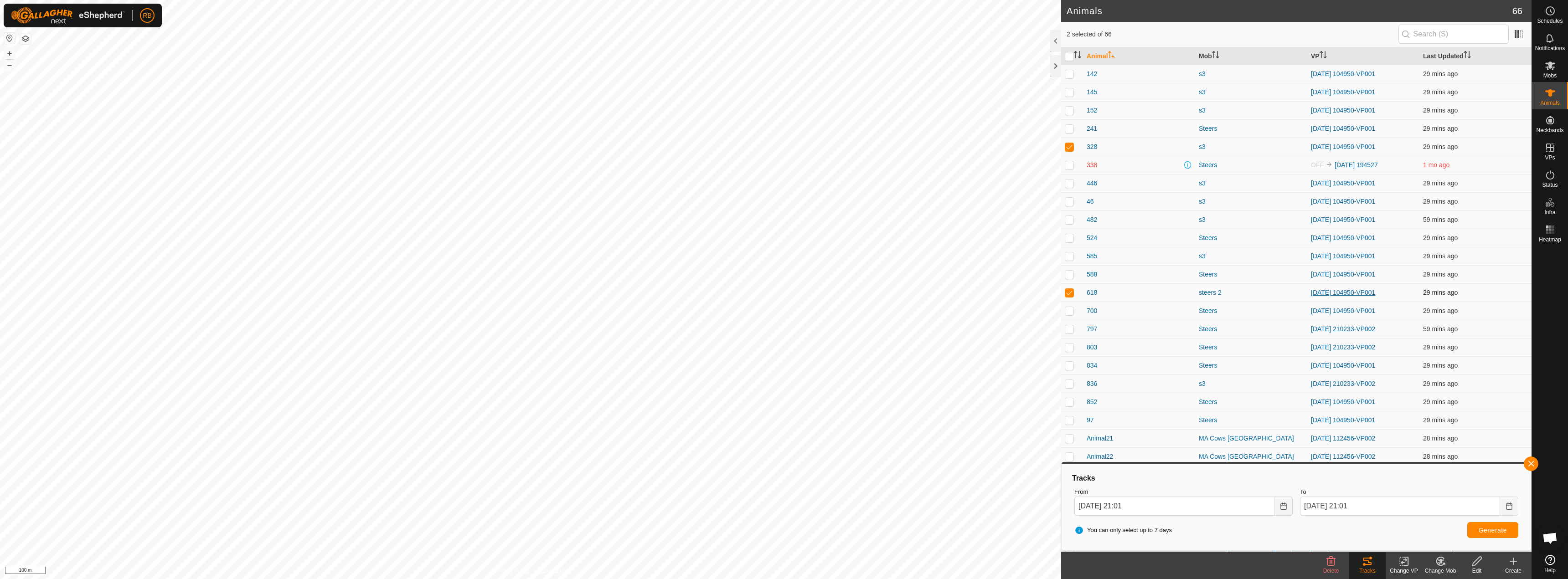
click at [1328, 293] on link "[DATE] 104950-VP001" at bounding box center [1343, 293] width 65 height 7
